Goal: Task Accomplishment & Management: Use online tool/utility

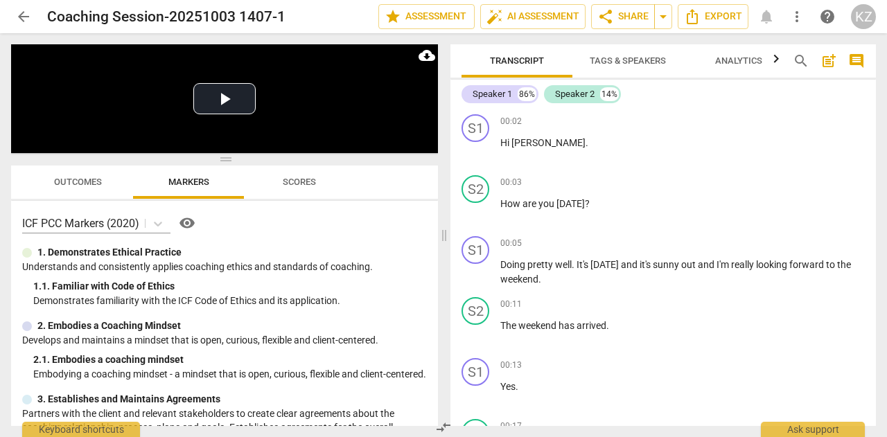
scroll to position [14214, 0]
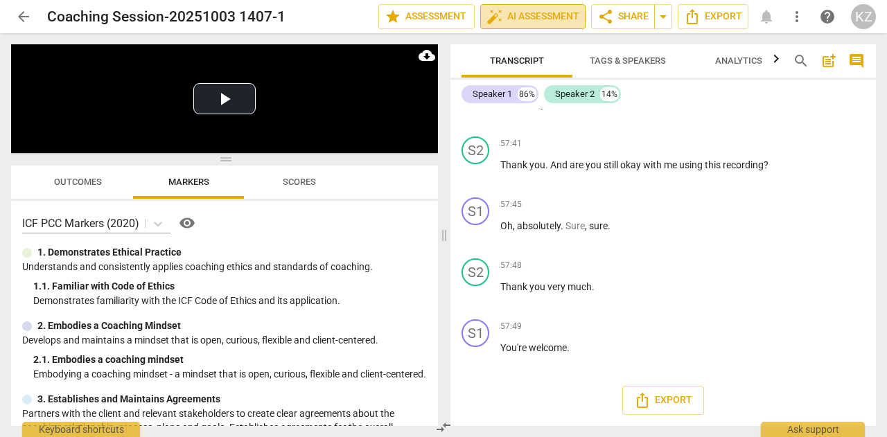
click at [513, 18] on span "auto_fix_high AI Assessment" at bounding box center [532, 16] width 93 height 17
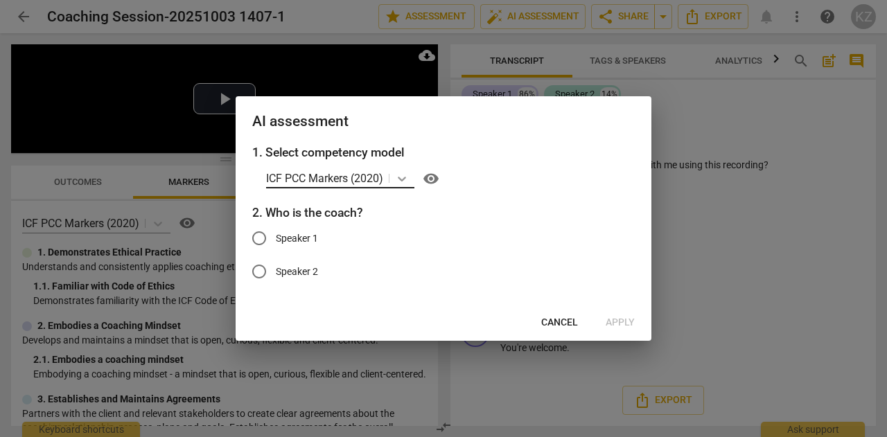
click at [398, 182] on icon at bounding box center [402, 179] width 14 height 14
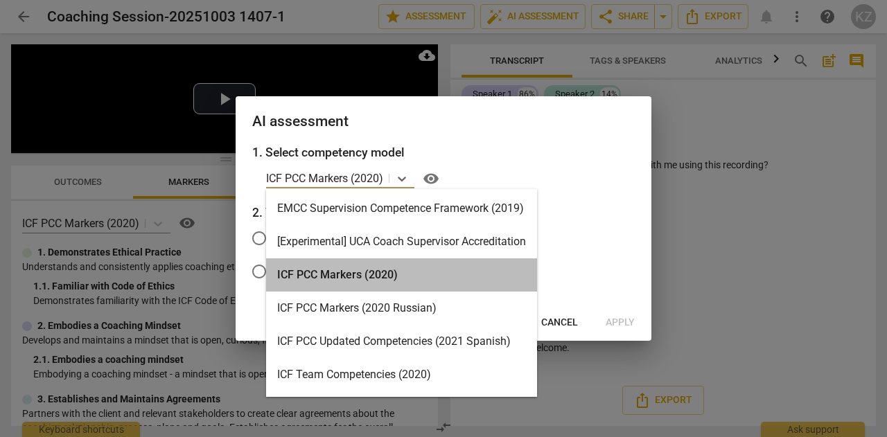
click at [323, 274] on div "ICF PCC Markers (2020)" at bounding box center [401, 274] width 271 height 33
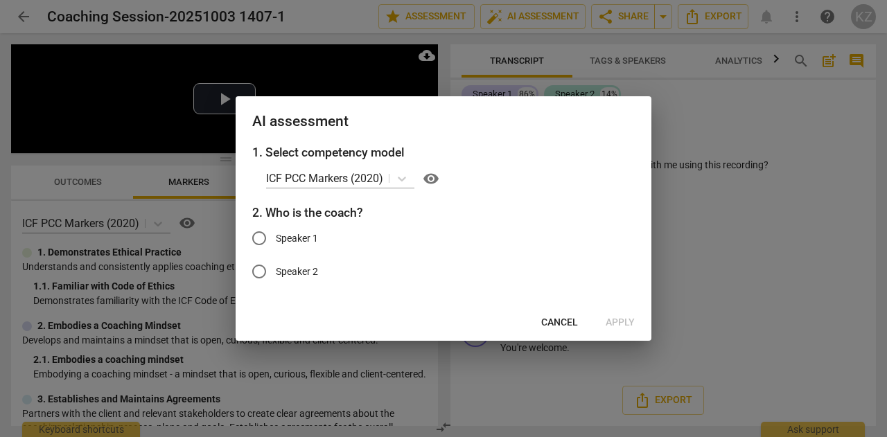
click at [323, 274] on label "Speaker 2" at bounding box center [433, 271] width 381 height 33
click at [276, 274] on input "Speaker 2" at bounding box center [259, 271] width 33 height 33
radio input "true"
click at [618, 322] on span "Apply" at bounding box center [620, 323] width 29 height 14
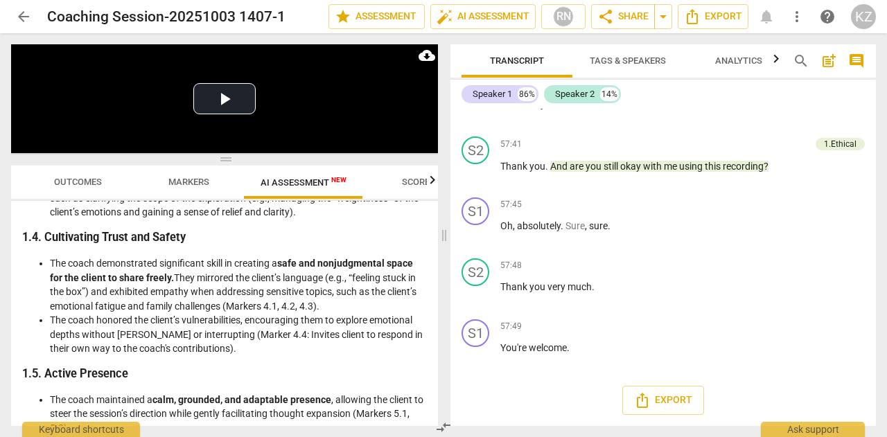
scroll to position [579, 0]
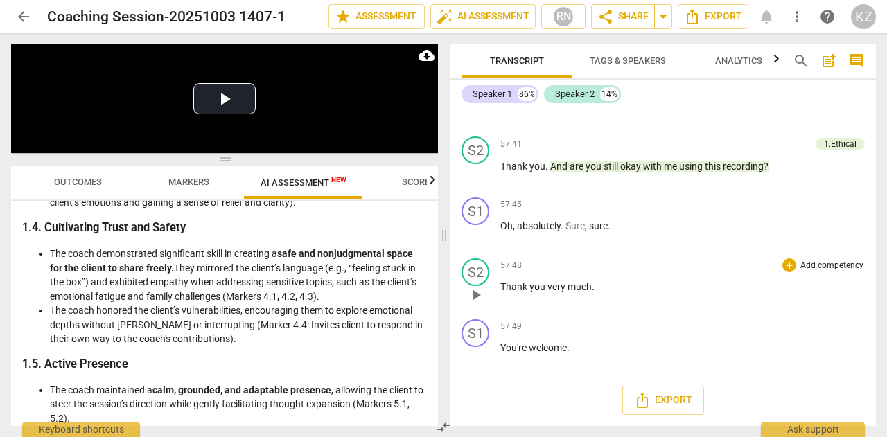
click at [459, 268] on div "S2 play_arrow pause 57:48 + Add competency keyboard_arrow_right Thank you very …" at bounding box center [662, 283] width 425 height 61
drag, startPoint x: 432, startPoint y: 261, endPoint x: 434, endPoint y: 269, distance: 7.7
click at [434, 269] on div "Disclaimer: AI can make mistakes. Consult a qualified mentor coach before actin…" at bounding box center [224, 313] width 427 height 225
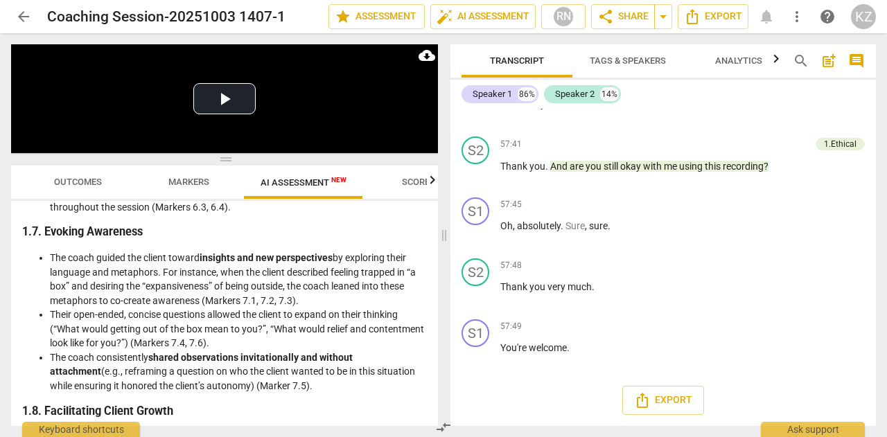
scroll to position [983, 0]
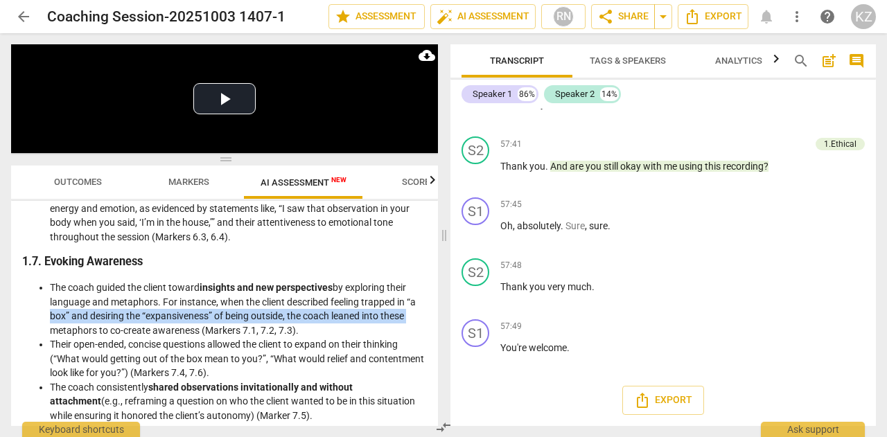
drag, startPoint x: 439, startPoint y: 299, endPoint x: 438, endPoint y: 317, distance: 17.3
click at [438, 317] on div "Play Video move_up Play Current Time 00:17 / Duration Time 57:50 Loaded : 0% Pr…" at bounding box center [221, 235] width 443 height 404
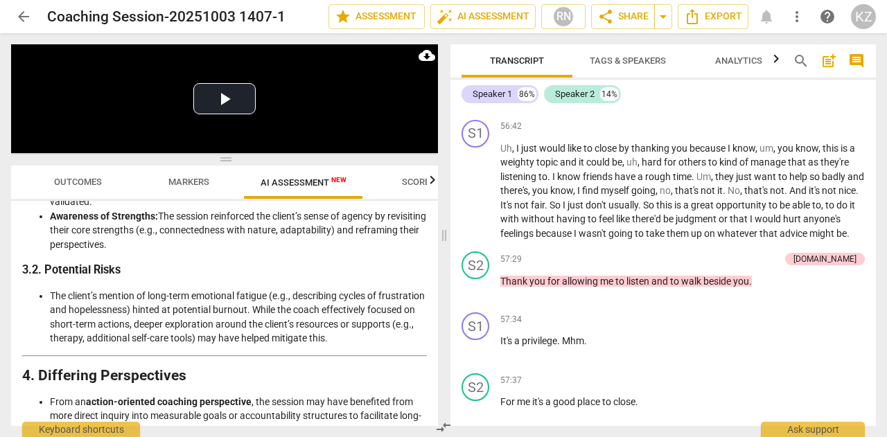
scroll to position [14231, 0]
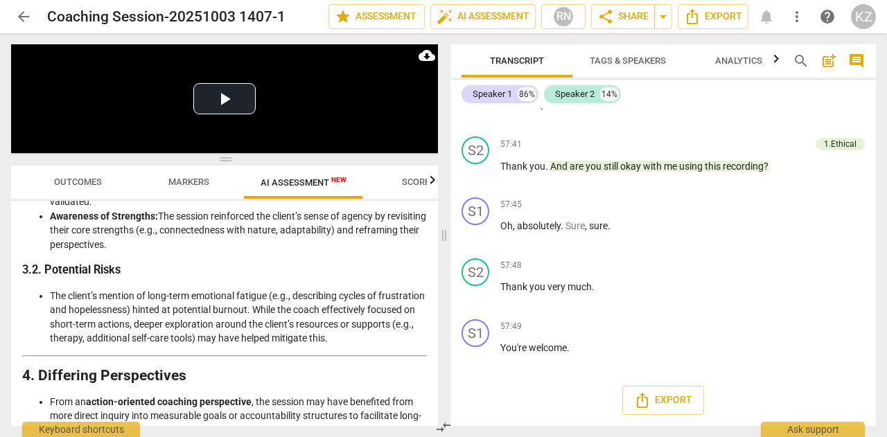
click at [439, 400] on div "Play Video move_up Play Current Time 00:17 / Duration Time 57:50 Loaded : 0% Pr…" at bounding box center [221, 235] width 443 height 404
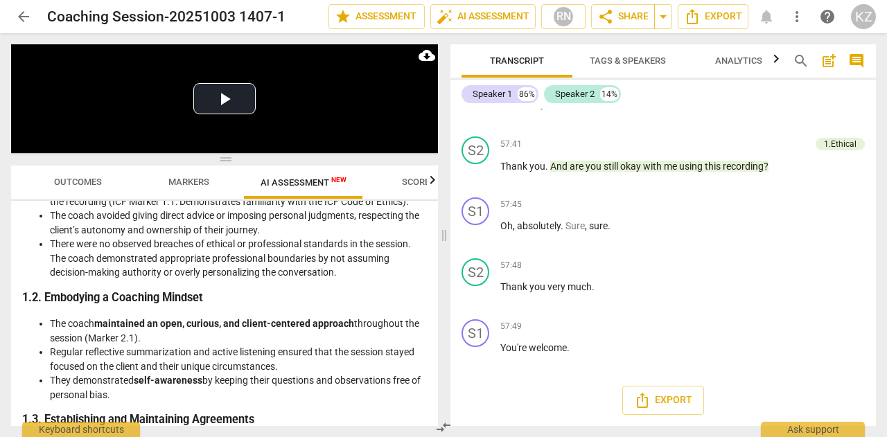
scroll to position [0, 0]
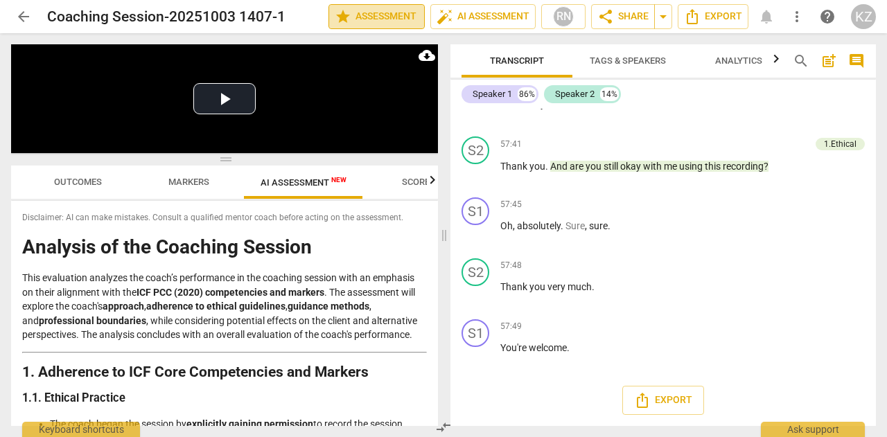
click at [389, 15] on span "star Assessment" at bounding box center [377, 16] width 84 height 17
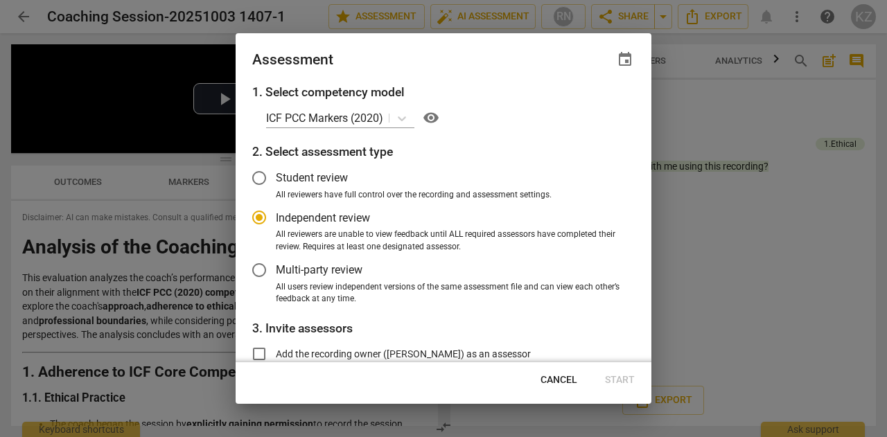
click at [644, 110] on div "1. Select competency model ICF PCC Markers (2020) visibility 2. Select assessme…" at bounding box center [444, 222] width 416 height 279
click at [432, 118] on span "visibility" at bounding box center [431, 117] width 17 height 17
click at [741, 117] on div at bounding box center [443, 218] width 887 height 437
radio input "false"
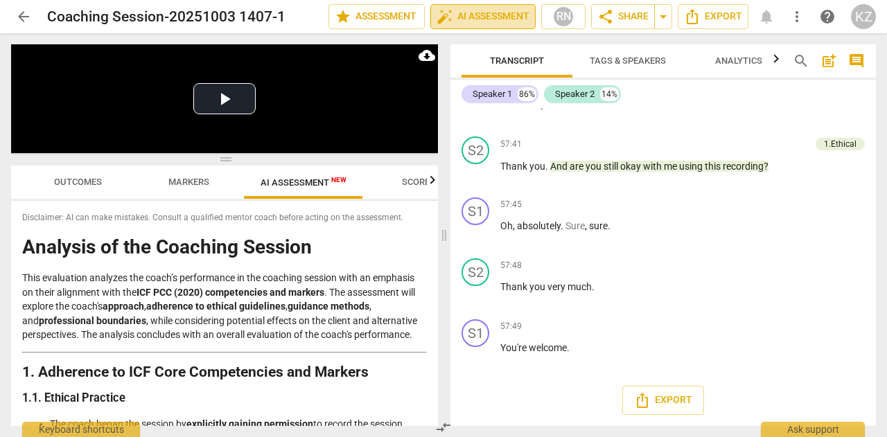
click at [485, 12] on span "auto_fix_high AI Assessment" at bounding box center [483, 16] width 93 height 17
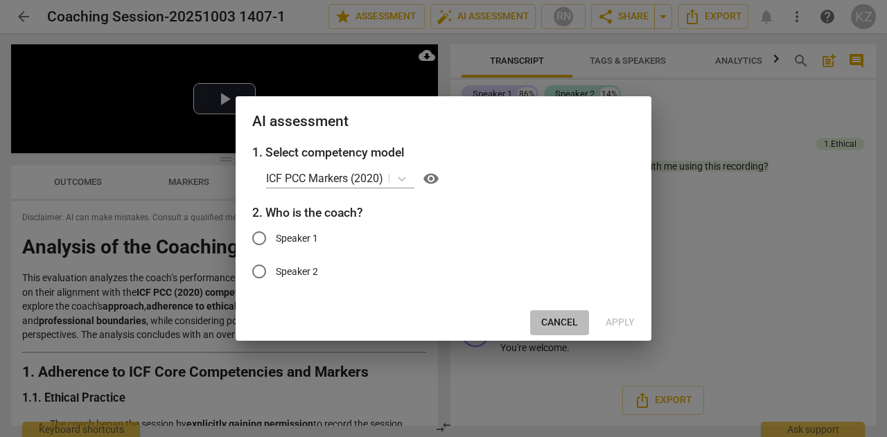
click at [569, 323] on span "Cancel" at bounding box center [559, 323] width 37 height 14
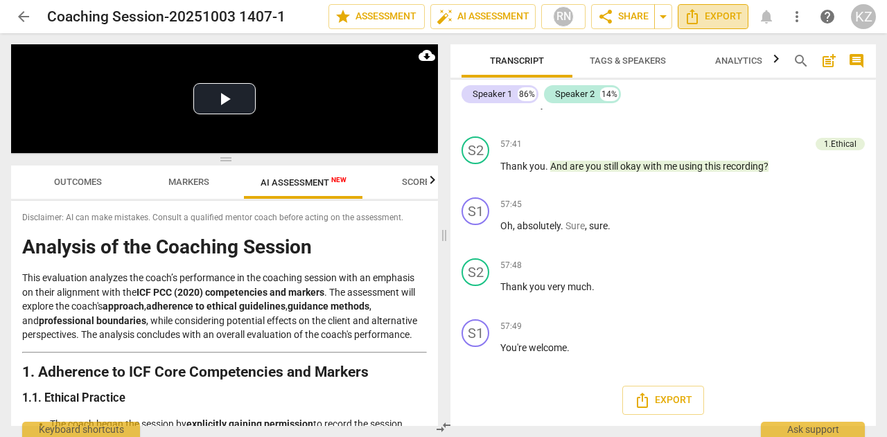
click at [694, 16] on icon "Export" at bounding box center [692, 16] width 17 height 17
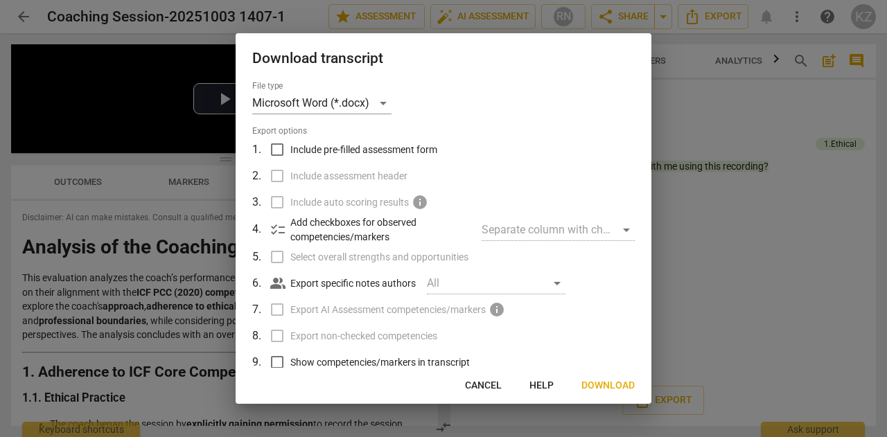
click at [552, 283] on div "All" at bounding box center [496, 283] width 139 height 22
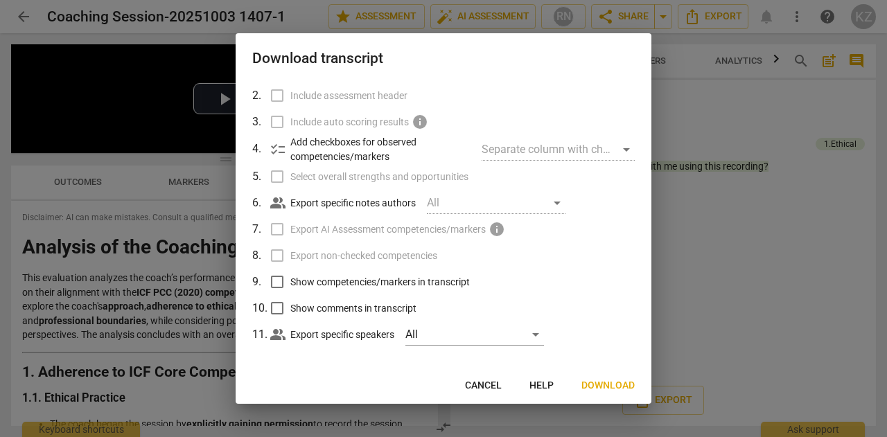
scroll to position [87, 0]
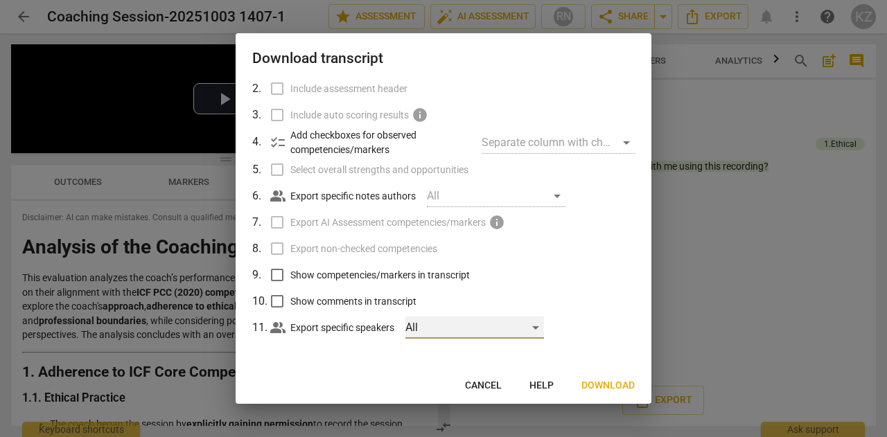
click at [536, 331] on div "All" at bounding box center [474, 328] width 139 height 22
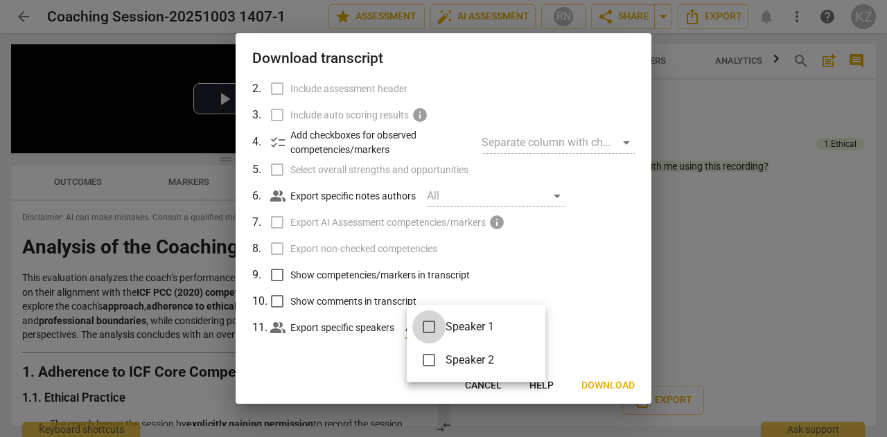
click at [427, 328] on input "checkbox" at bounding box center [428, 326] width 33 height 33
checkbox input "true"
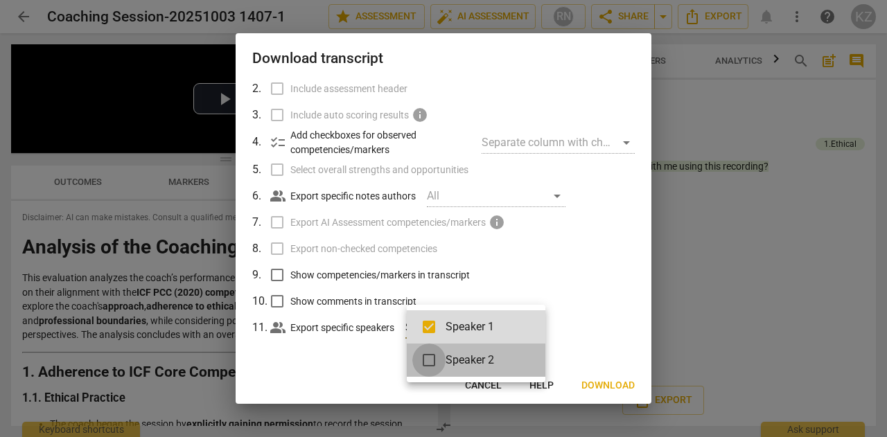
click at [426, 359] on input "checkbox" at bounding box center [428, 360] width 33 height 33
checkbox input "true"
drag, startPoint x: 647, startPoint y: 350, endPoint x: 639, endPoint y: 294, distance: 56.6
click at [639, 294] on div at bounding box center [443, 218] width 887 height 437
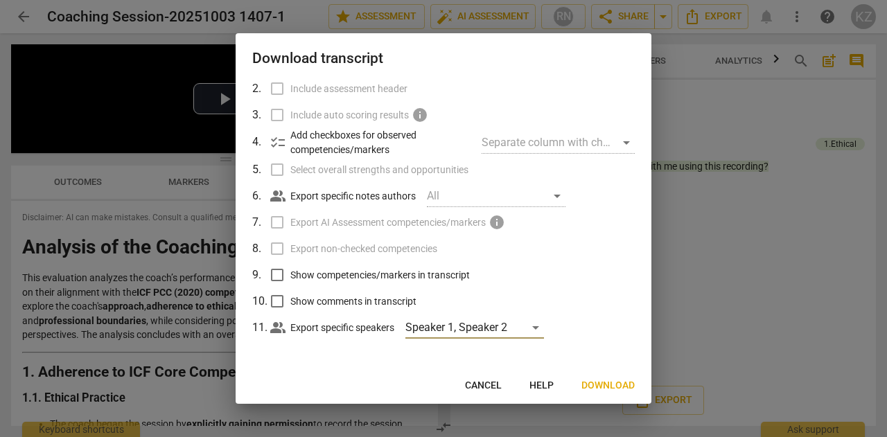
click at [279, 274] on input "Show competencies/markers in transcript" at bounding box center [277, 275] width 26 height 26
checkbox input "true"
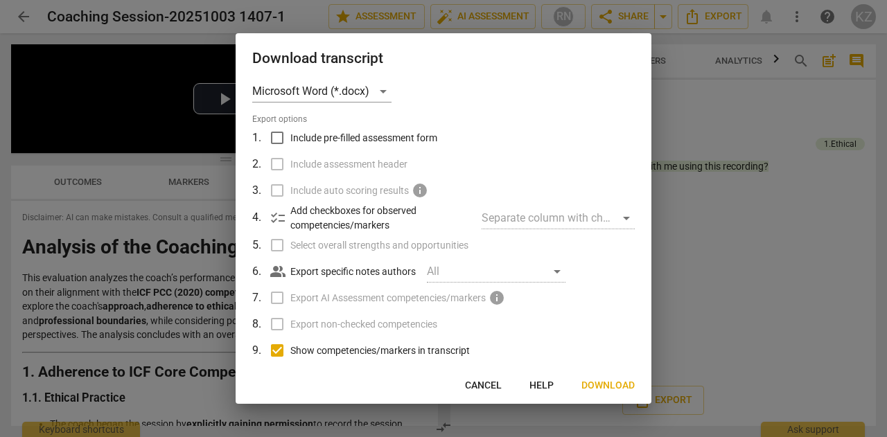
scroll to position [0, 0]
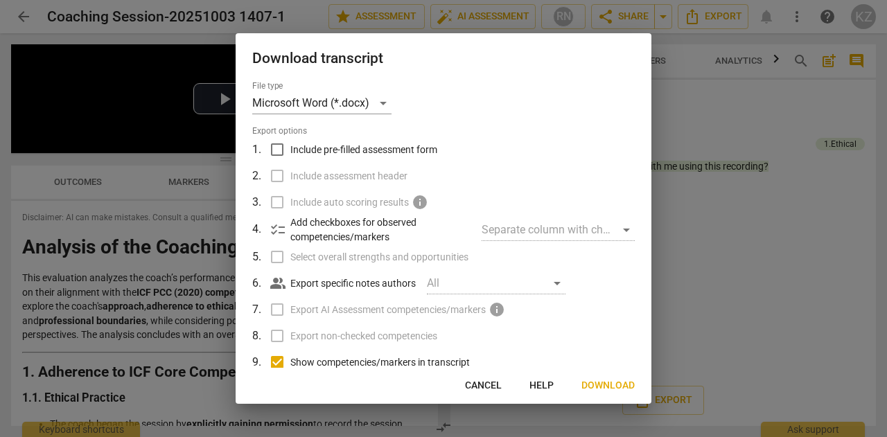
click at [276, 255] on label "Select overall strengths and opportunities" at bounding box center [442, 257] width 363 height 26
click at [615, 387] on span "Download" at bounding box center [607, 386] width 53 height 14
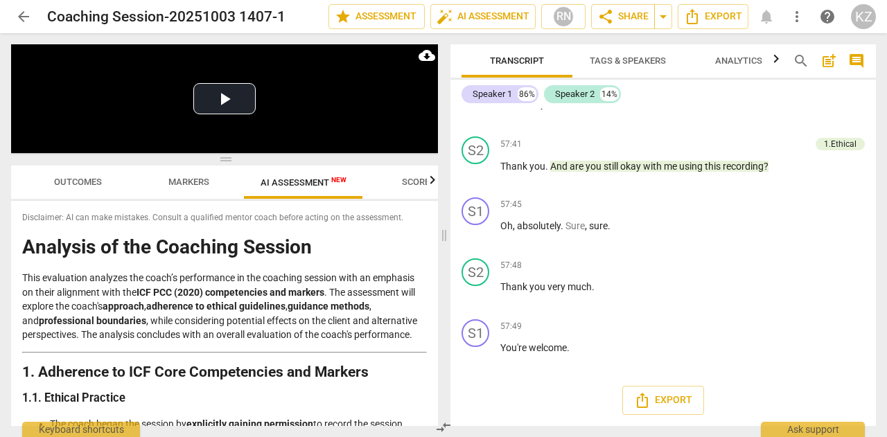
click at [775, 58] on icon "button" at bounding box center [776, 58] width 5 height 8
click at [714, 62] on span "Analytics" at bounding box center [715, 60] width 47 height 10
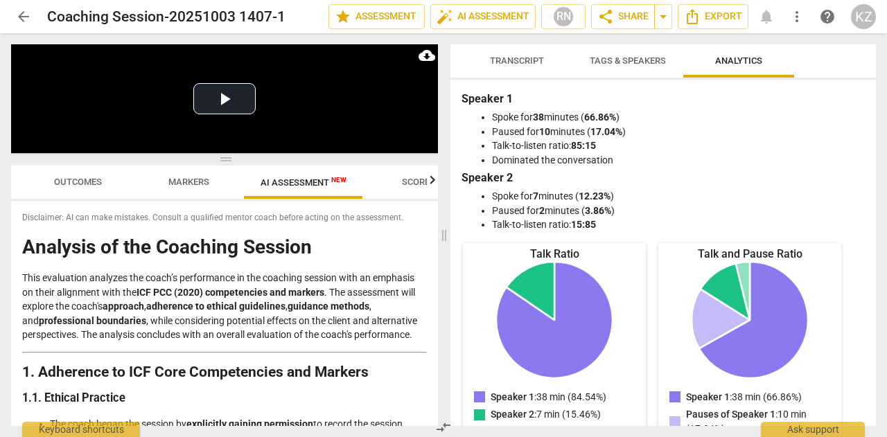
scroll to position [0, 0]
click at [884, 107] on div "Transcript Tags & Speakers Analytics Speaker 1 86% Speaker 2 14% S1 play_arrow …" at bounding box center [666, 235] width 442 height 404
click at [881, 110] on div "Transcript Tags & Speakers Analytics Speaker 1 86% Speaker 2 14% S1 play_arrow …" at bounding box center [666, 235] width 442 height 404
click at [692, 15] on icon "Export" at bounding box center [692, 16] width 11 height 15
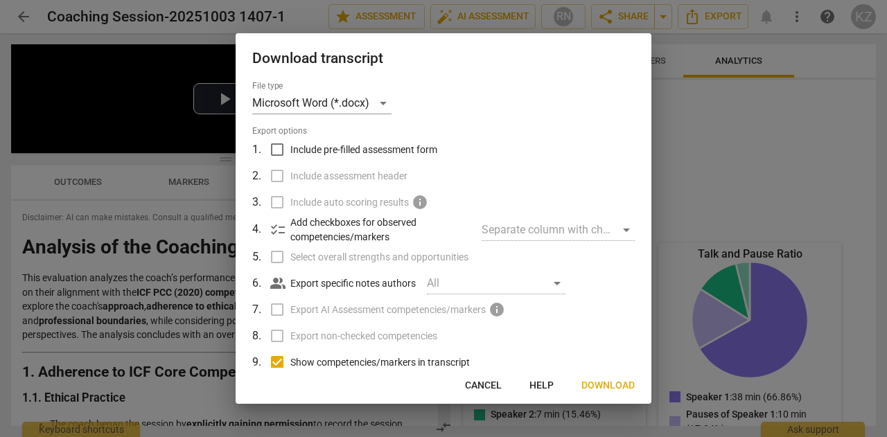
click at [606, 386] on span "Download" at bounding box center [607, 386] width 53 height 14
